Goal: Information Seeking & Learning: Learn about a topic

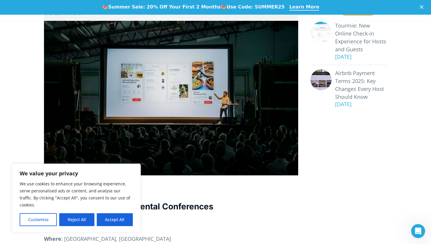
scroll to position [285, 0]
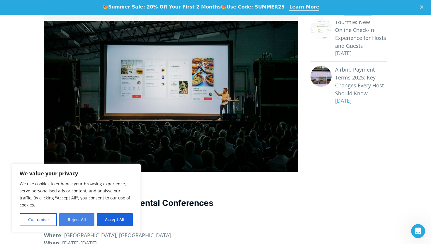
click at [81, 222] on button "Reject All" at bounding box center [76, 219] width 35 height 13
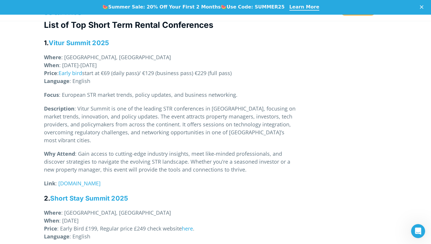
scroll to position [447, 0]
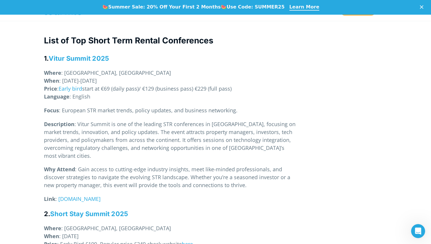
click at [142, 166] on span ": Gain access to cutting-edge industry insights, meet like-minded professionals…" at bounding box center [167, 177] width 246 height 23
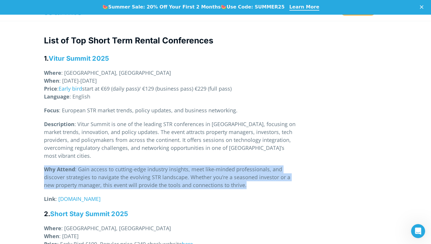
click at [142, 166] on span ": Gain access to cutting-edge industry insights, meet like-minded professionals…" at bounding box center [167, 177] width 246 height 23
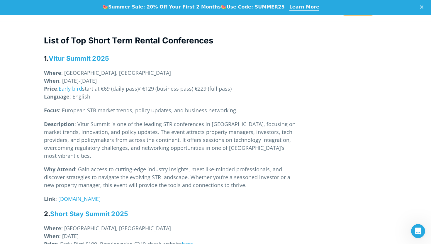
click at [138, 128] on p "Description : Vitur Summit is one of the leading STR conferences in [GEOGRAPHIC…" at bounding box center [171, 140] width 254 height 40
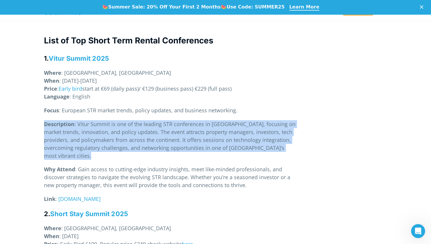
click at [138, 128] on p "Description : Vitur Summit is one of the leading STR conferences in [GEOGRAPHIC…" at bounding box center [171, 140] width 254 height 40
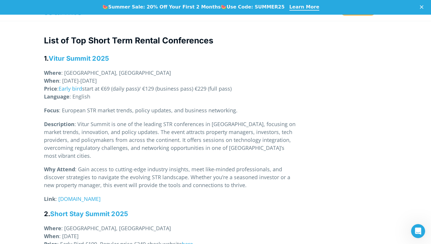
click at [127, 107] on span ": European STR market trends, policy updates, and business networking." at bounding box center [148, 110] width 179 height 7
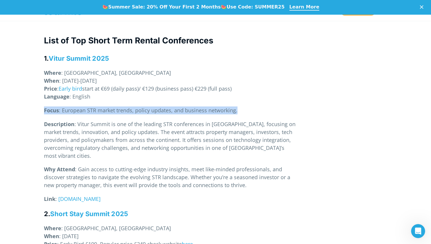
click at [127, 107] on span ": European STR market trends, policy updates, and business networking." at bounding box center [148, 110] width 179 height 7
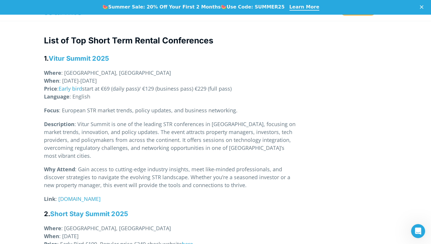
click at [125, 123] on span ": Vitur Summit is one of the leading STR conferences in [GEOGRAPHIC_DATA], focu…" at bounding box center [170, 140] width 252 height 39
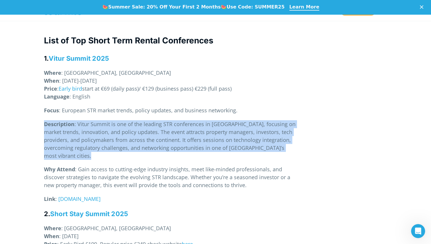
click at [125, 123] on span ": Vitur Summit is one of the leading STR conferences in [GEOGRAPHIC_DATA], focu…" at bounding box center [170, 140] width 252 height 39
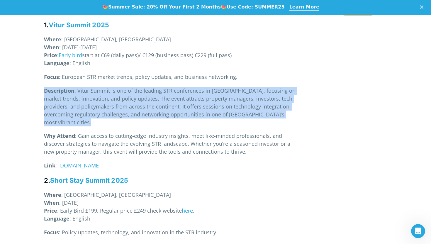
scroll to position [481, 0]
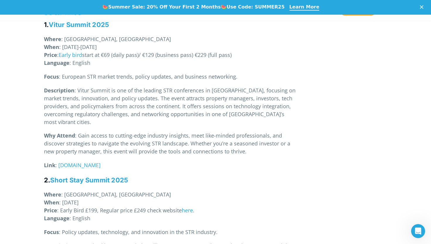
click at [125, 132] on p "Why Attend : Gain access to cutting-edge industry insights, meet like-minded pr…" at bounding box center [171, 144] width 254 height 24
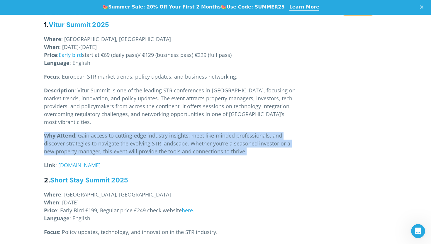
click at [125, 132] on p "Why Attend : Gain access to cutting-edge industry insights, meet like-minded pr…" at bounding box center [171, 144] width 254 height 24
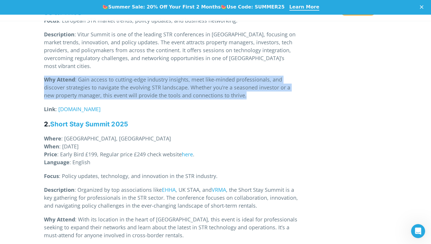
scroll to position [548, 0]
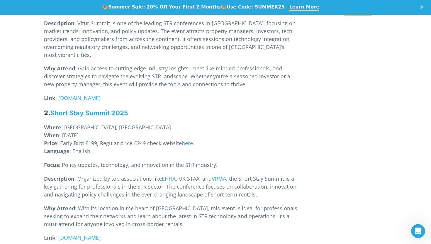
click at [117, 161] on span ": Policy updates, technology, and innovation in the STR industry." at bounding box center [138, 164] width 159 height 7
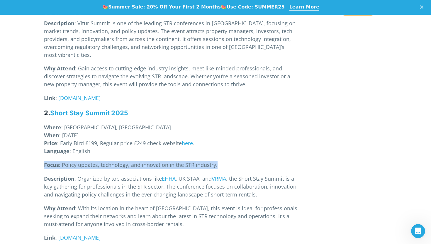
click at [117, 161] on span ": Policy updates, technology, and innovation in the STR industry." at bounding box center [138, 164] width 159 height 7
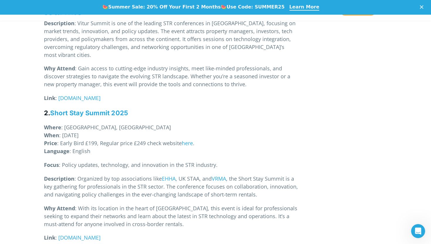
click at [114, 179] on span ", the Short Stay Summit is a key gathering for professionals in the STR sector.…" at bounding box center [171, 186] width 254 height 23
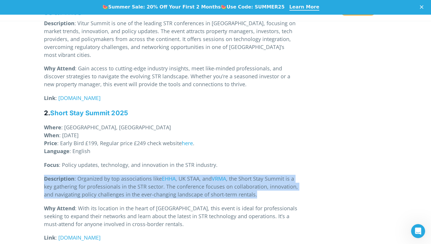
click at [114, 179] on span ", the Short Stay Summit is a key gathering for professionals in the STR sector.…" at bounding box center [171, 186] width 254 height 23
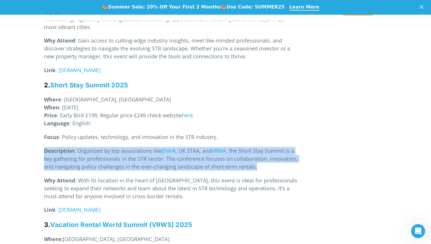
scroll to position [588, 0]
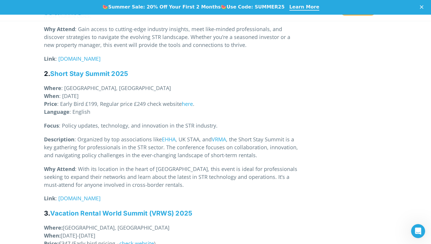
click at [115, 165] on span ": With its location in the heart of [GEOGRAPHIC_DATA], this event is ideal for …" at bounding box center [170, 176] width 253 height 23
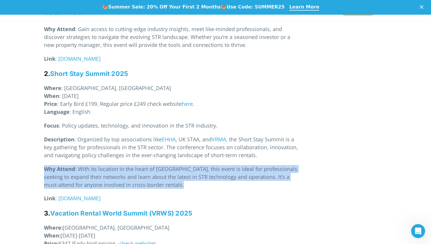
click at [115, 165] on span ": With its location in the heart of [GEOGRAPHIC_DATA], this event is ideal for …" at bounding box center [170, 176] width 253 height 23
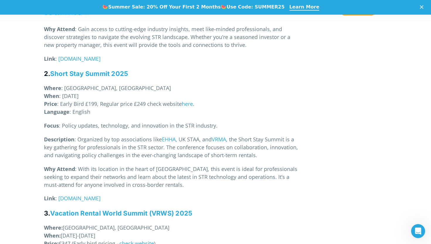
click at [119, 136] on span ", the Short Stay Summit is a key gathering for professionals in the STR sector.…" at bounding box center [171, 147] width 254 height 23
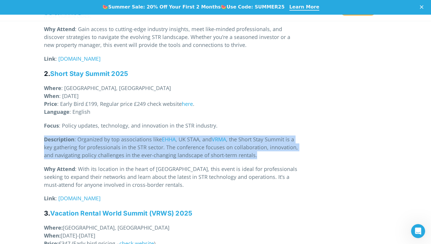
click at [119, 136] on span ", the Short Stay Summit is a key gathering for professionals in the STR sector.…" at bounding box center [171, 147] width 254 height 23
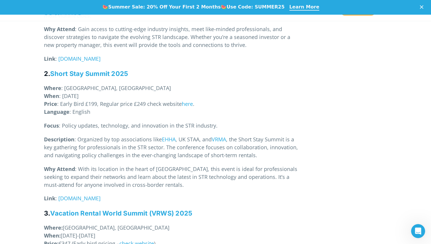
click at [123, 165] on span ": With its location in the heart of [GEOGRAPHIC_DATA], this event is ideal for …" at bounding box center [170, 176] width 253 height 23
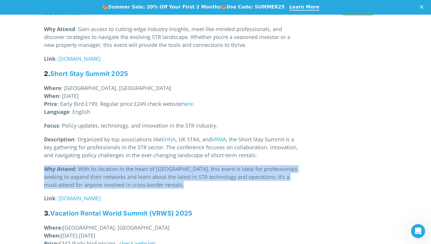
click at [123, 165] on span ": With its location in the heart of [GEOGRAPHIC_DATA], this event is ideal for …" at bounding box center [170, 176] width 253 height 23
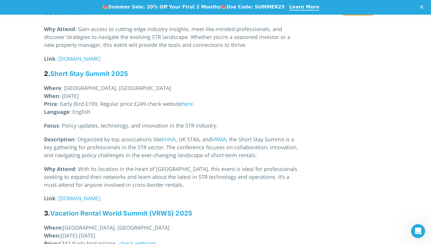
click at [118, 135] on p "Description : Organized by top associations like EHHA , [GEOGRAPHIC_DATA] STAA,…" at bounding box center [171, 147] width 254 height 24
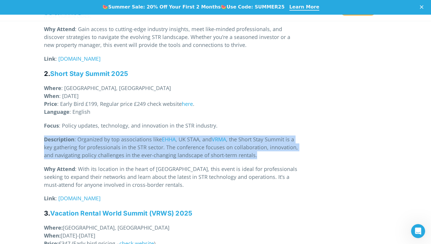
click at [118, 135] on p "Description : Organized by top associations like EHHA , [GEOGRAPHIC_DATA] STAA,…" at bounding box center [171, 147] width 254 height 24
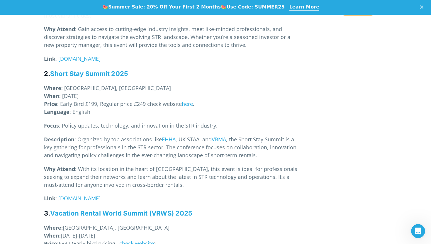
click at [118, 165] on span ": With its location in the heart of [GEOGRAPHIC_DATA], this event is ideal for …" at bounding box center [170, 176] width 253 height 23
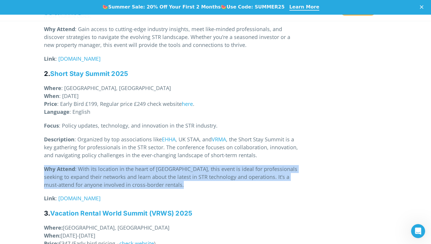
click at [118, 165] on span ": With its location in the heart of [GEOGRAPHIC_DATA], this event is ideal for …" at bounding box center [170, 176] width 253 height 23
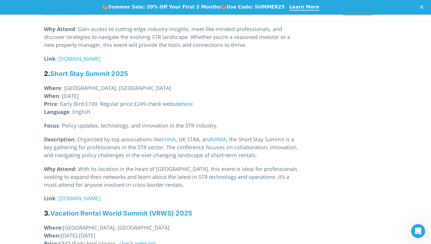
click at [118, 136] on span ", the Short Stay Summit is a key gathering for professionals in the STR sector.…" at bounding box center [171, 147] width 254 height 23
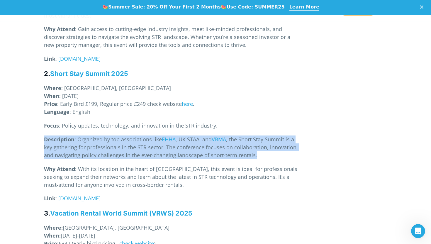
click at [118, 136] on span ", the Short Stay Summit is a key gathering for professionals in the STR sector.…" at bounding box center [171, 147] width 254 height 23
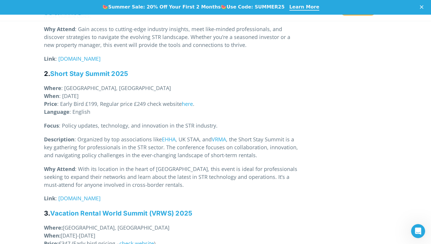
click at [118, 165] on span ": With its location in the heart of [GEOGRAPHIC_DATA], this event is ideal for …" at bounding box center [170, 176] width 253 height 23
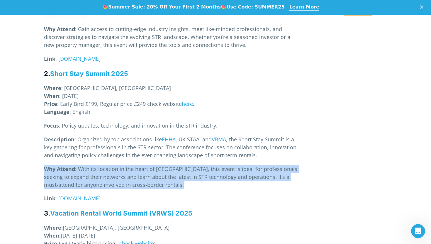
click at [118, 165] on span ": With its location in the heart of [GEOGRAPHIC_DATA], this event is ideal for …" at bounding box center [170, 176] width 253 height 23
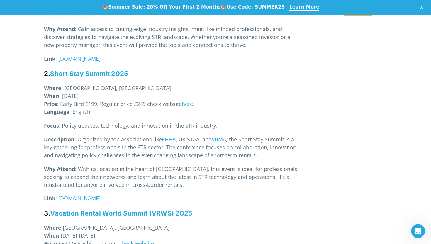
click at [118, 136] on span ", the Short Stay Summit is a key gathering for professionals in the STR sector.…" at bounding box center [171, 147] width 254 height 23
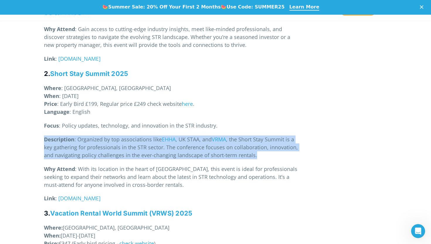
click at [118, 136] on span ", the Short Stay Summit is a key gathering for professionals in the STR sector.…" at bounding box center [171, 147] width 254 height 23
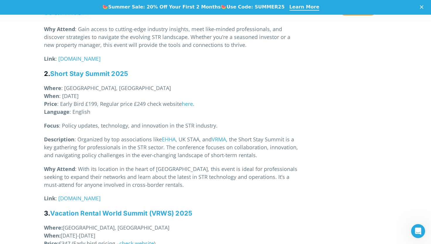
click at [120, 165] on span ": With its location in the heart of [GEOGRAPHIC_DATA], this event is ideal for …" at bounding box center [170, 176] width 253 height 23
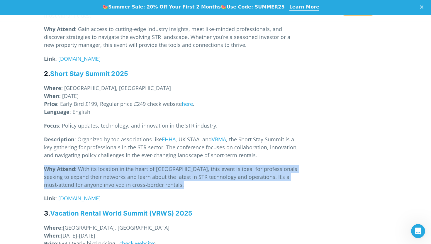
click at [120, 165] on span ": With its location in the heart of [GEOGRAPHIC_DATA], this event is ideal for …" at bounding box center [170, 176] width 253 height 23
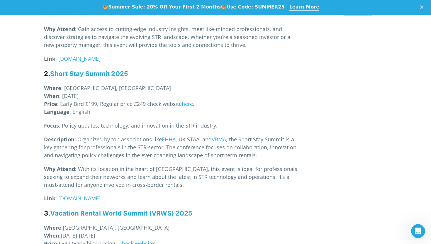
click at [118, 136] on span ", the Short Stay Summit is a key gathering for professionals in the STR sector.…" at bounding box center [171, 147] width 254 height 23
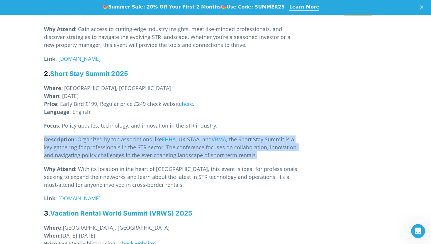
click at [118, 136] on span ", the Short Stay Summit is a key gathering for professionals in the STR sector.…" at bounding box center [171, 147] width 254 height 23
click at [118, 137] on span ", the Short Stay Summit is a key gathering for professionals in the STR sector.…" at bounding box center [171, 147] width 254 height 23
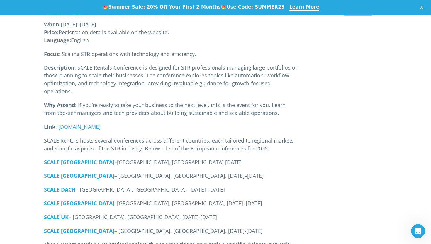
scroll to position [1148, 0]
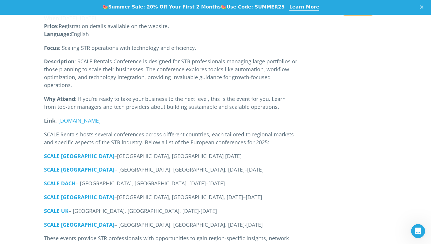
click at [114, 166] on span "– [GEOGRAPHIC_DATA], [GEOGRAPHIC_DATA], [DATE]–[DATE]" at bounding box center [188, 169] width 149 height 7
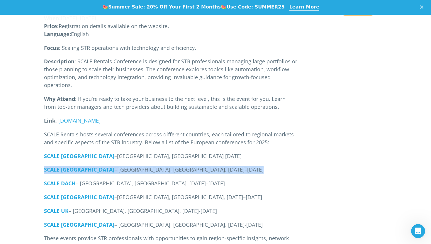
click at [114, 166] on span "– [GEOGRAPHIC_DATA], [GEOGRAPHIC_DATA], [DATE]–[DATE]" at bounding box center [188, 169] width 149 height 7
click at [115, 166] on span "– [GEOGRAPHIC_DATA], [GEOGRAPHIC_DATA], [DATE]–[DATE]" at bounding box center [188, 169] width 149 height 7
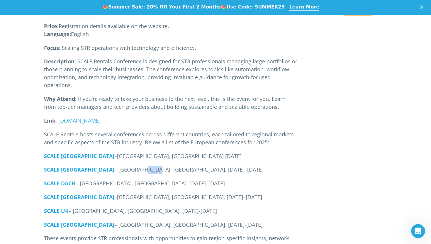
click at [115, 166] on span "– [GEOGRAPHIC_DATA], [GEOGRAPHIC_DATA], [DATE]–[DATE]" at bounding box center [188, 169] width 149 height 7
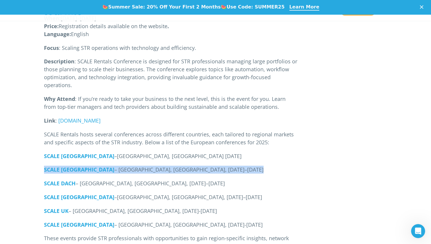
click at [115, 166] on span "– [GEOGRAPHIC_DATA], [GEOGRAPHIC_DATA], [DATE]–[DATE]" at bounding box center [188, 169] width 149 height 7
click at [123, 166] on span "– [GEOGRAPHIC_DATA], [GEOGRAPHIC_DATA], [DATE]–[DATE]" at bounding box center [188, 169] width 149 height 7
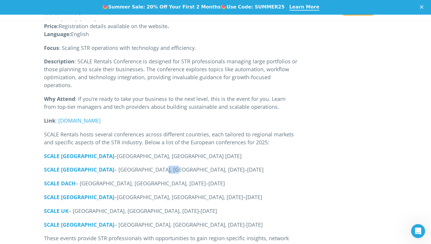
click at [123, 166] on span "– [GEOGRAPHIC_DATA], [GEOGRAPHIC_DATA], [DATE]–[DATE]" at bounding box center [188, 169] width 149 height 7
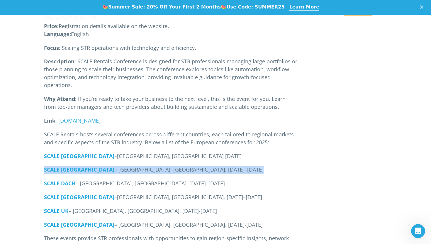
click at [123, 166] on span "– [GEOGRAPHIC_DATA], [GEOGRAPHIC_DATA], [DATE]–[DATE]" at bounding box center [188, 169] width 149 height 7
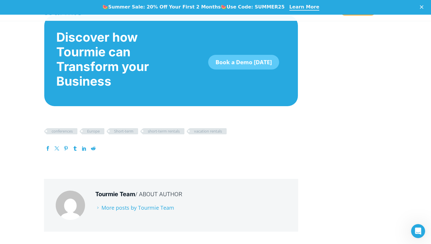
scroll to position [1677, 0]
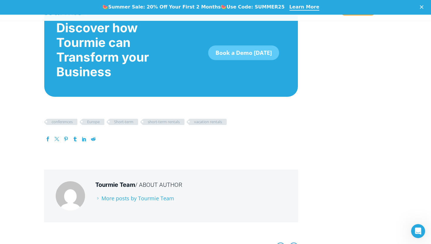
click at [124, 181] on div "Tourmie Team / About Author" at bounding box center [190, 184] width 191 height 7
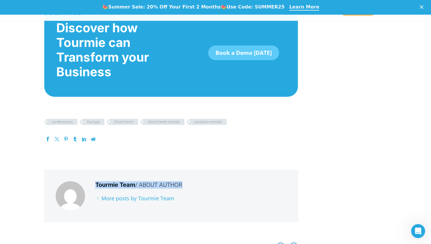
click at [124, 181] on div "Tourmie Team / About Author" at bounding box center [190, 184] width 191 height 7
click at [148, 181] on span "/ About Author" at bounding box center [158, 184] width 47 height 7
click at [133, 181] on div "Tourmie Team / About Author" at bounding box center [190, 184] width 191 height 7
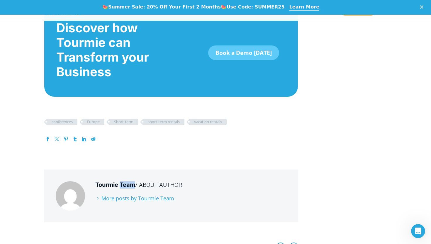
click at [133, 181] on div "Tourmie Team / About Author" at bounding box center [190, 184] width 191 height 7
click at [150, 181] on span "/ About Author" at bounding box center [158, 184] width 47 height 7
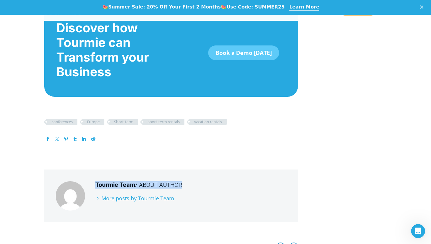
click at [124, 181] on div "Tourmie Team / About Author" at bounding box center [190, 184] width 191 height 7
click at [144, 181] on span "/ About Author" at bounding box center [158, 184] width 47 height 7
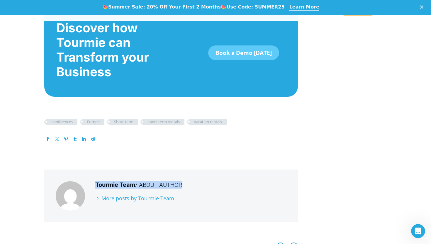
click at [144, 181] on span "/ About Author" at bounding box center [158, 184] width 47 height 7
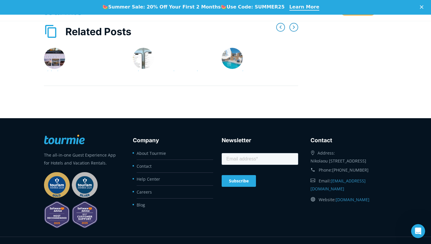
scroll to position [1898, 0]
